Goal: Check status: Check status

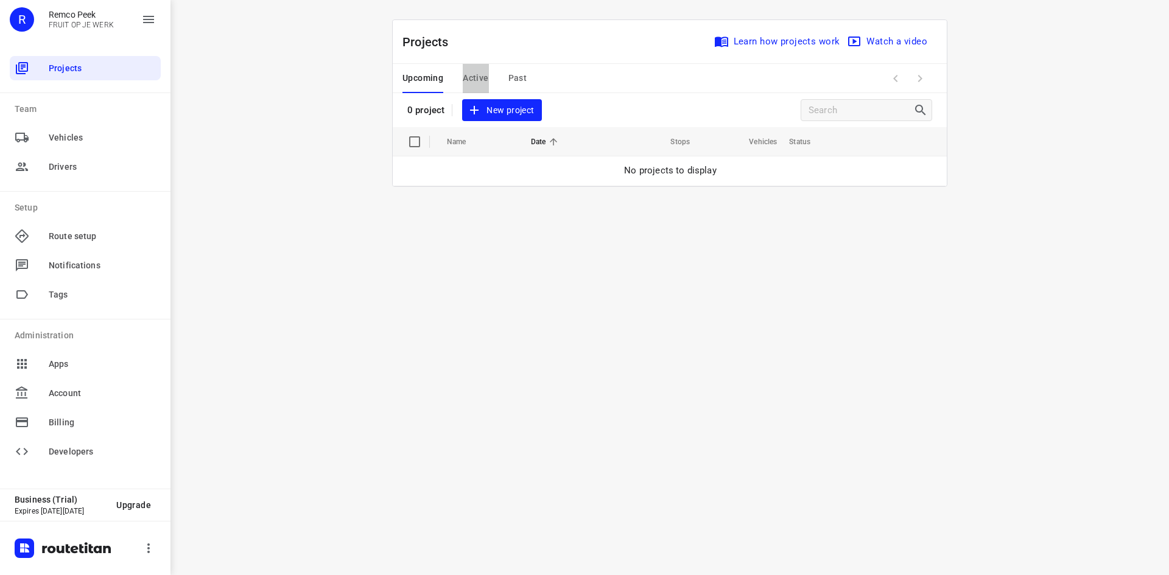
click at [485, 79] on span "Active" at bounding box center [476, 78] width 26 height 15
click at [514, 79] on span "Past" at bounding box center [517, 78] width 19 height 15
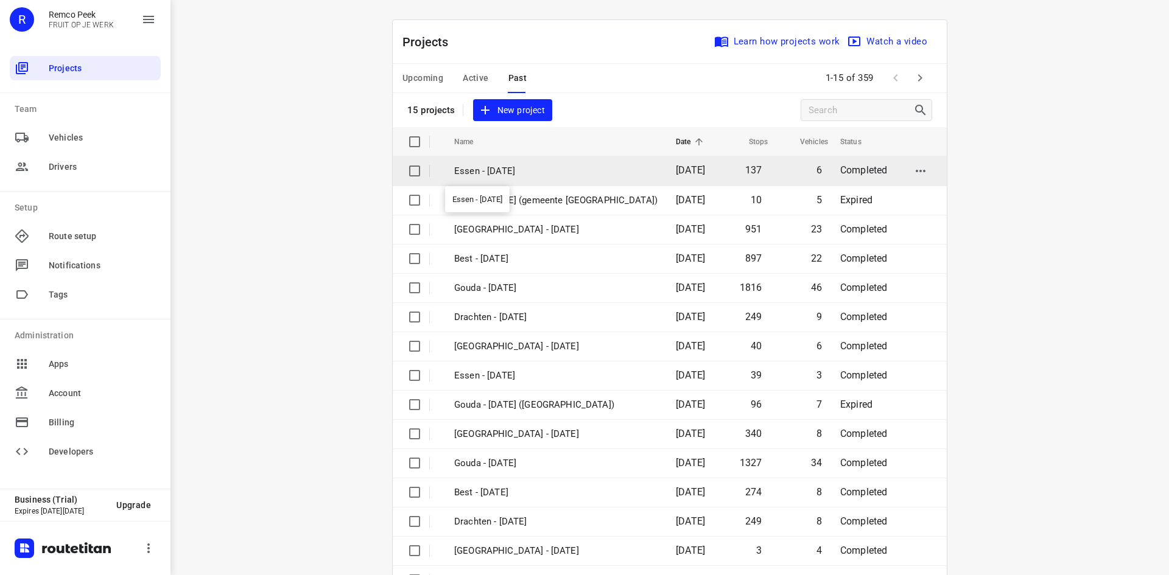
click at [544, 167] on p "Essen - [DATE]" at bounding box center [555, 171] width 203 height 14
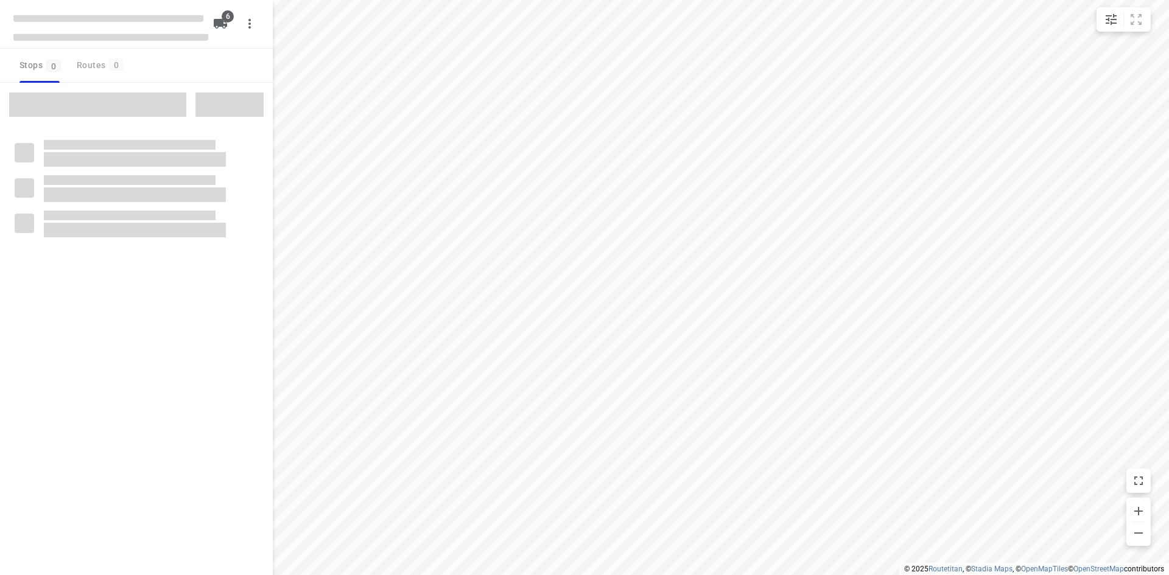
checkbox input "true"
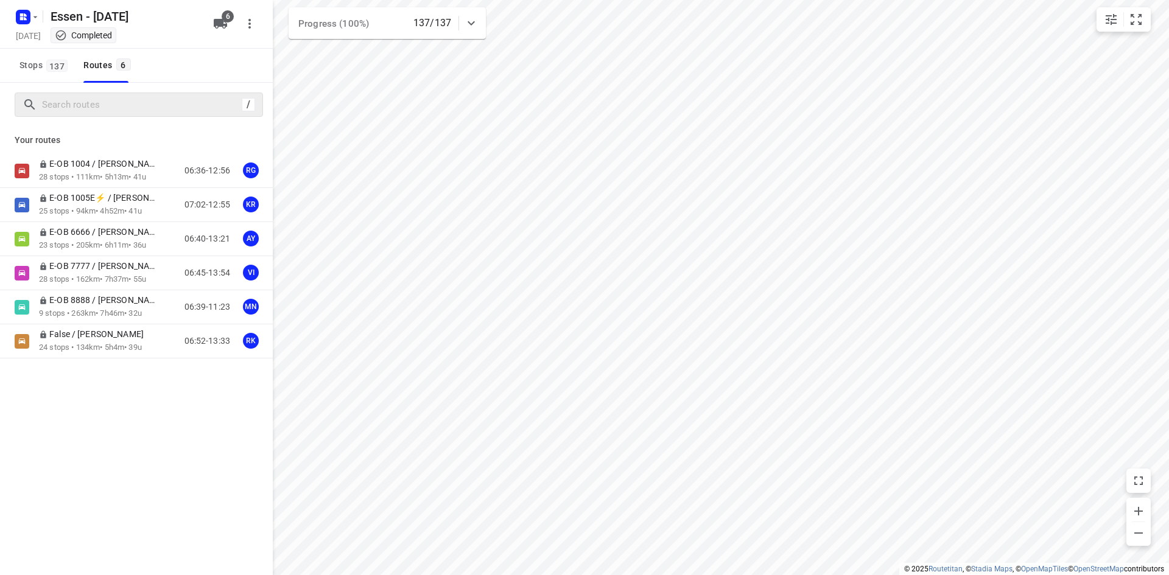
click at [96, 94] on div "/" at bounding box center [139, 105] width 248 height 24
click at [102, 103] on input "Search routes" at bounding box center [152, 105] width 219 height 19
click at [32, 65] on span "Stops 137" at bounding box center [45, 65] width 52 height 15
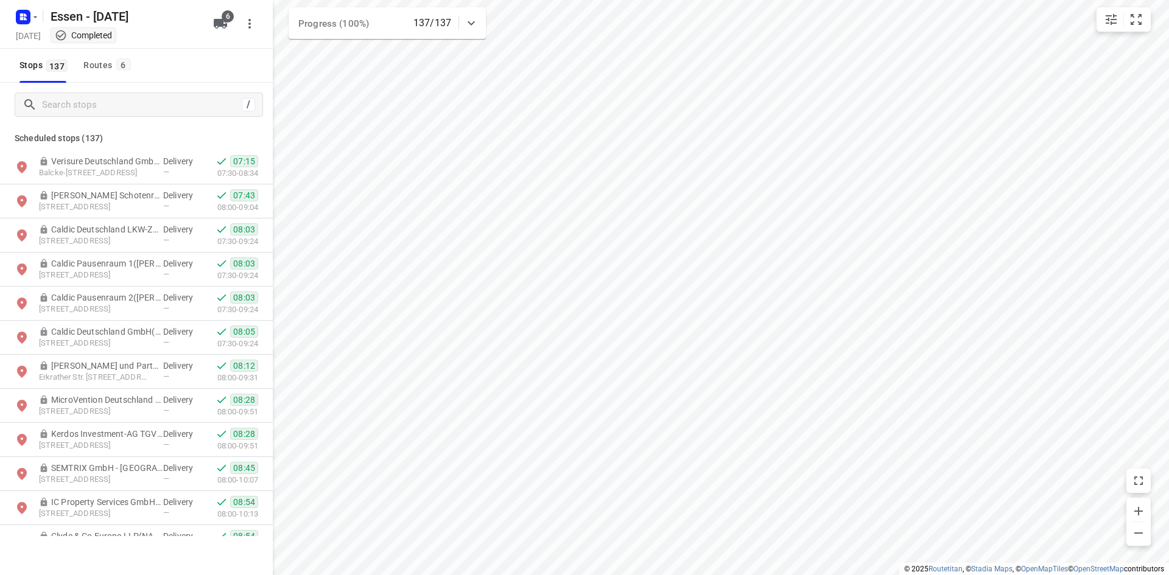
click at [73, 27] on div "Essen - [DATE] [DATE] Completed" at bounding box center [110, 23] width 195 height 43
click at [259, 29] on button "button" at bounding box center [249, 24] width 24 height 24
click at [68, 11] on div at bounding box center [584, 287] width 1169 height 575
click at [27, 17] on rect "button" at bounding box center [23, 17] width 15 height 15
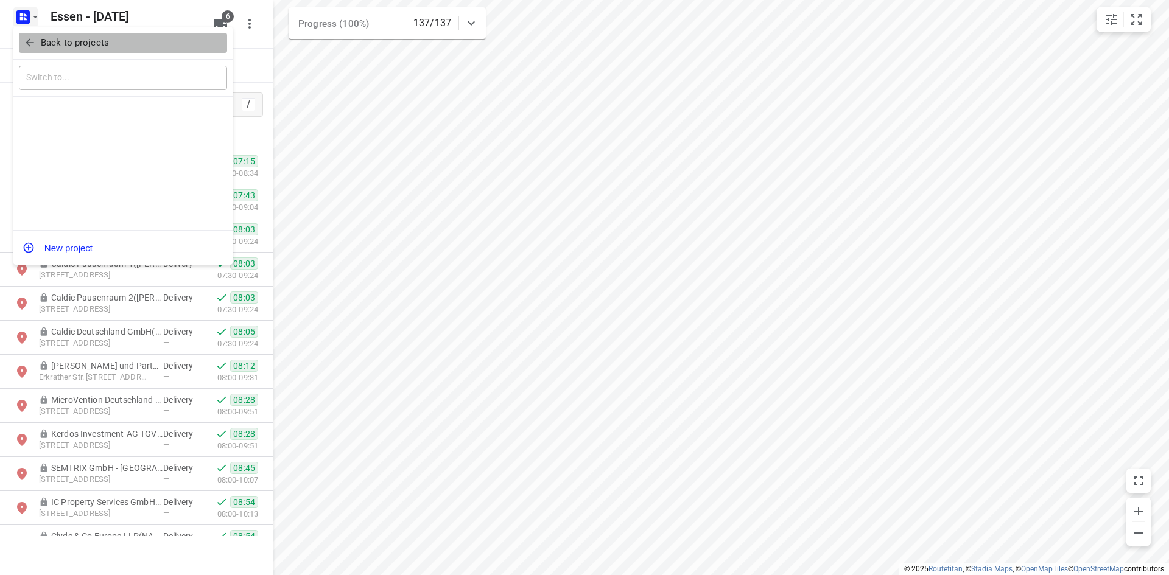
click at [31, 40] on icon "button" at bounding box center [30, 43] width 12 height 12
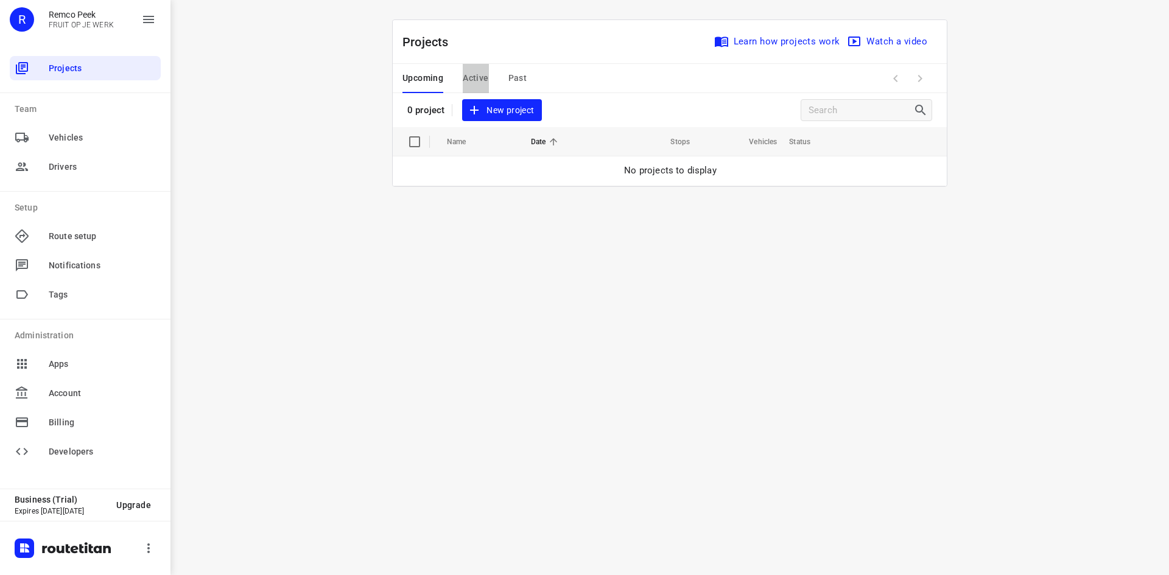
click at [482, 74] on span "Active" at bounding box center [476, 78] width 26 height 15
click at [515, 84] on span "Past" at bounding box center [517, 78] width 19 height 15
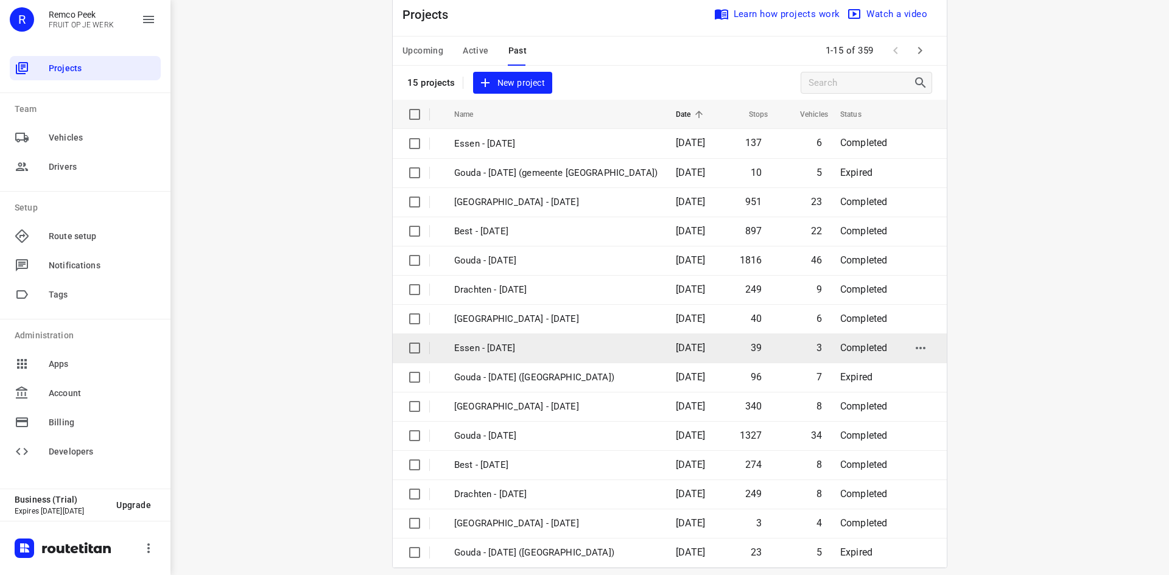
scroll to position [40, 0]
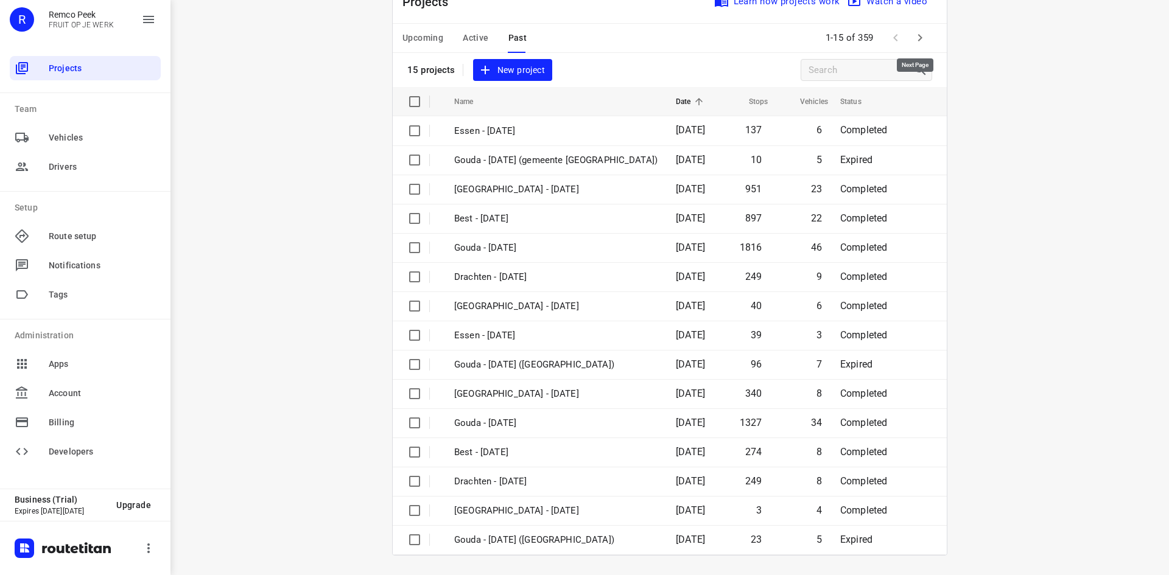
click at [919, 38] on icon "button" at bounding box center [920, 37] width 15 height 15
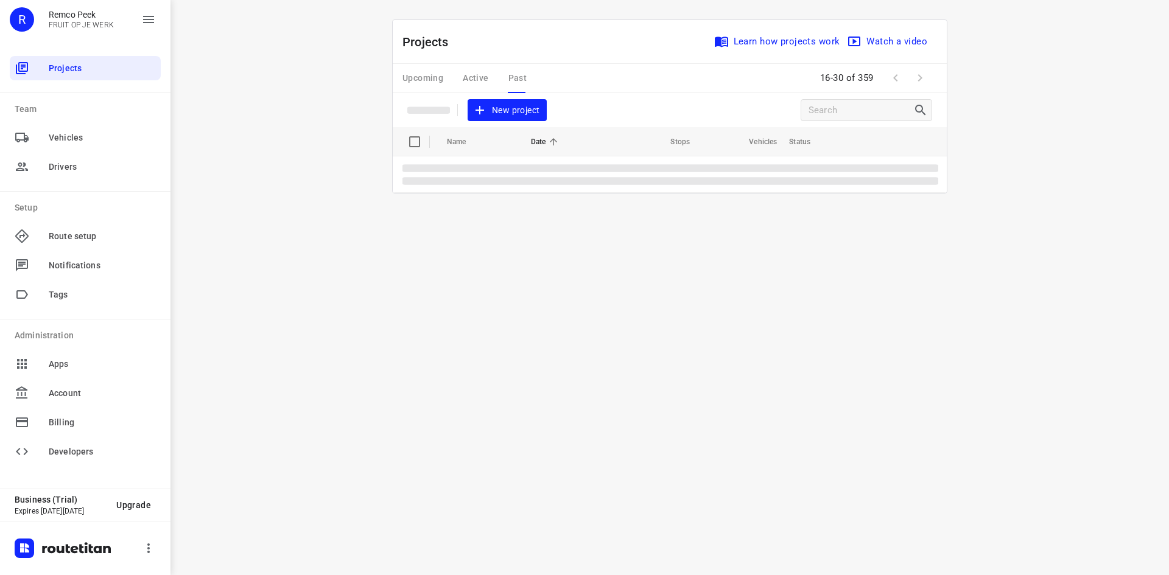
scroll to position [0, 0]
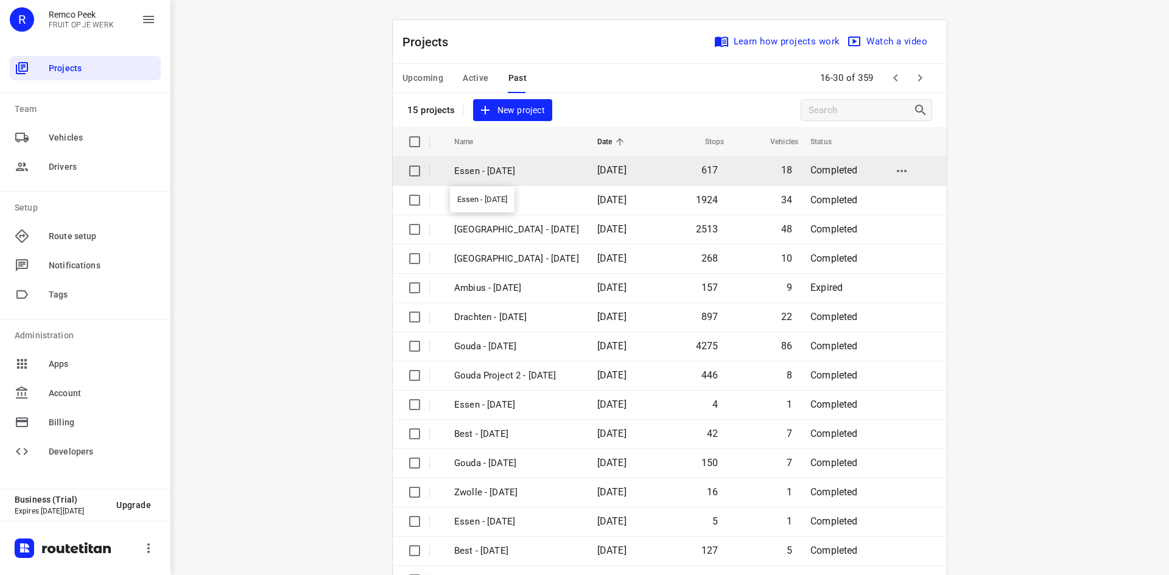
click at [523, 175] on p "Essen - [DATE]" at bounding box center [516, 171] width 125 height 14
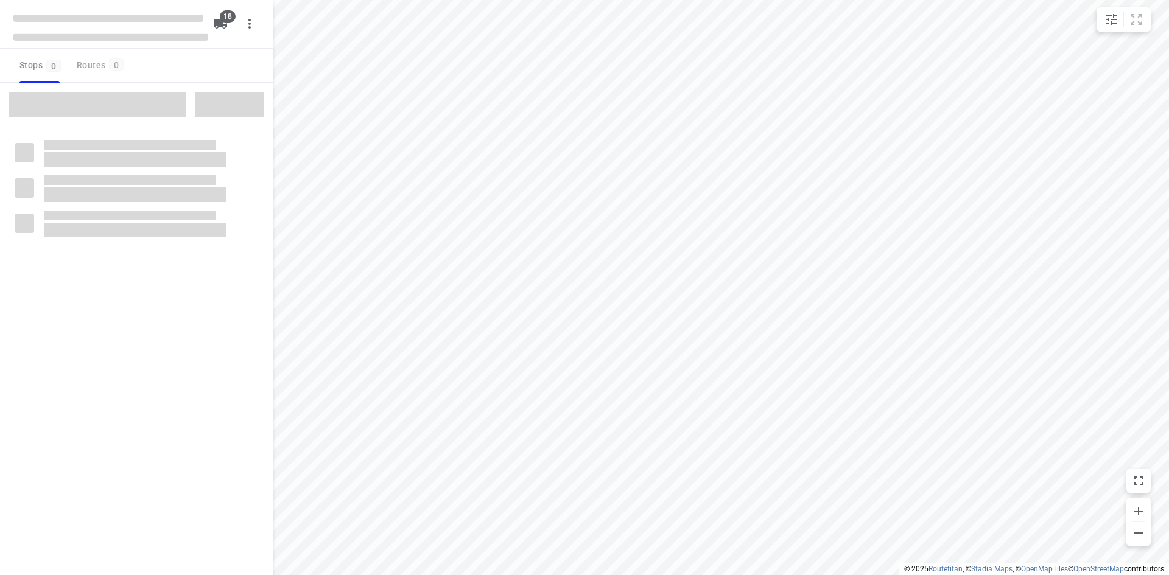
checkbox input "true"
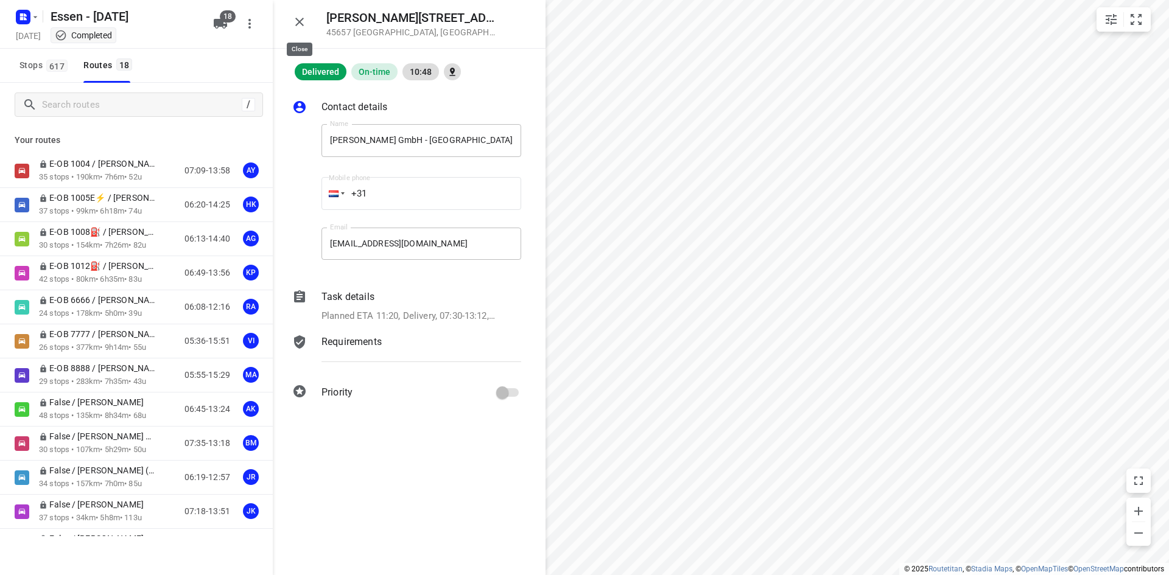
click at [307, 20] on button "button" at bounding box center [299, 22] width 24 height 24
click at [303, 29] on button "button" at bounding box center [299, 22] width 24 height 24
